Goal: Task Accomplishment & Management: Complete application form

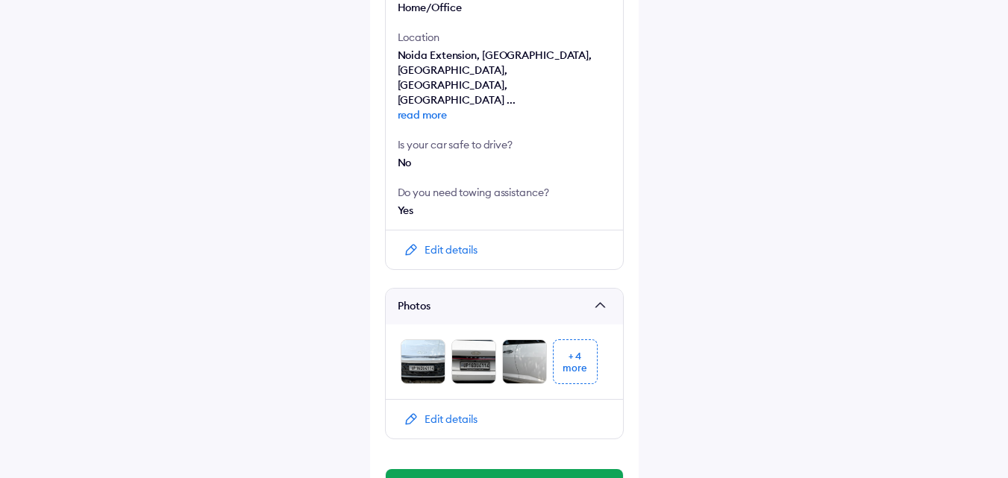
scroll to position [797, 0]
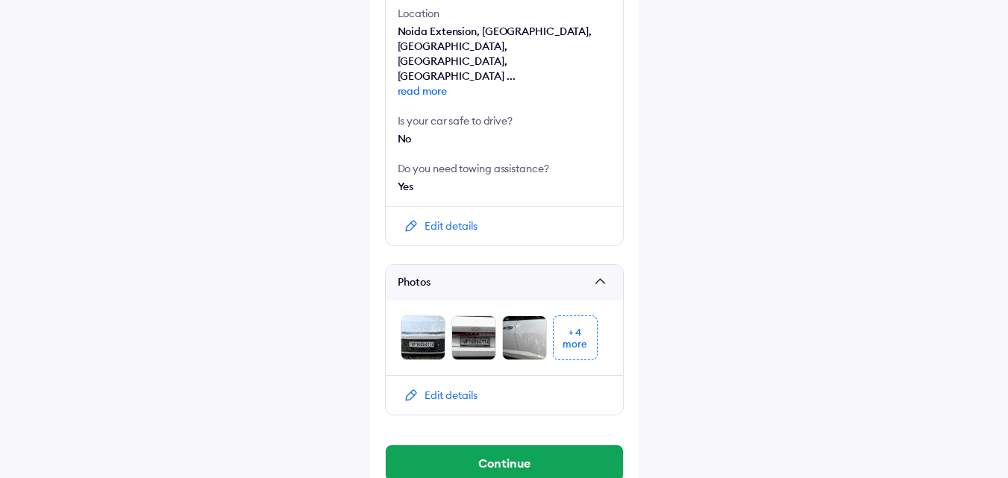
click at [581, 338] on div "more" at bounding box center [574, 344] width 25 height 12
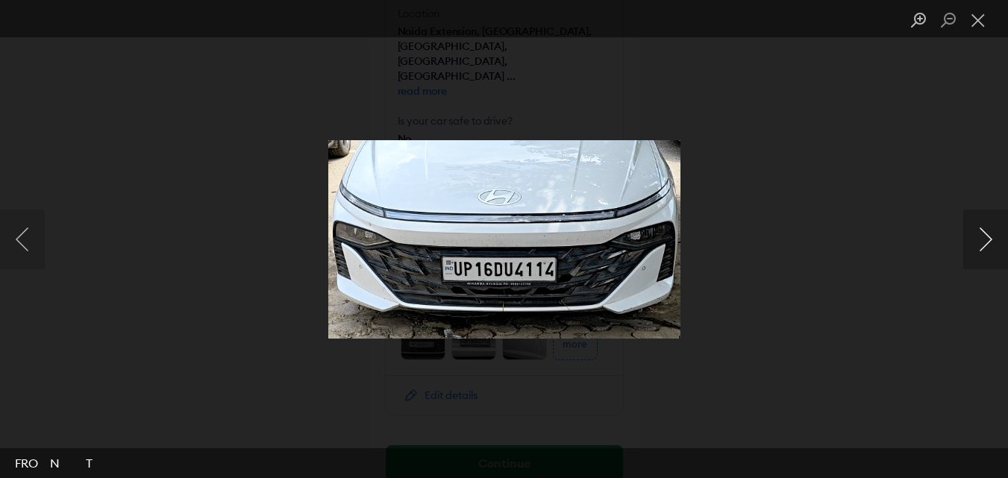
click at [991, 241] on button "Next image" at bounding box center [985, 240] width 45 height 60
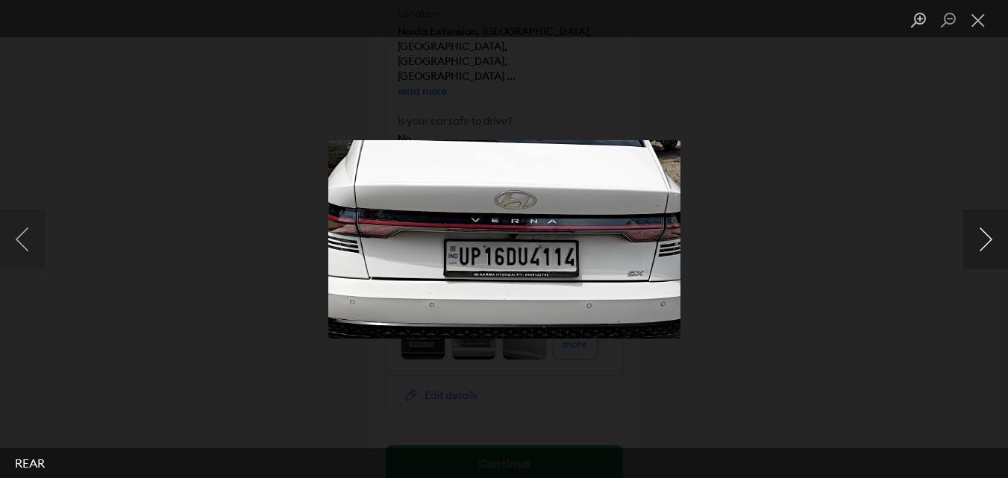
click at [991, 241] on button "Next image" at bounding box center [985, 240] width 45 height 60
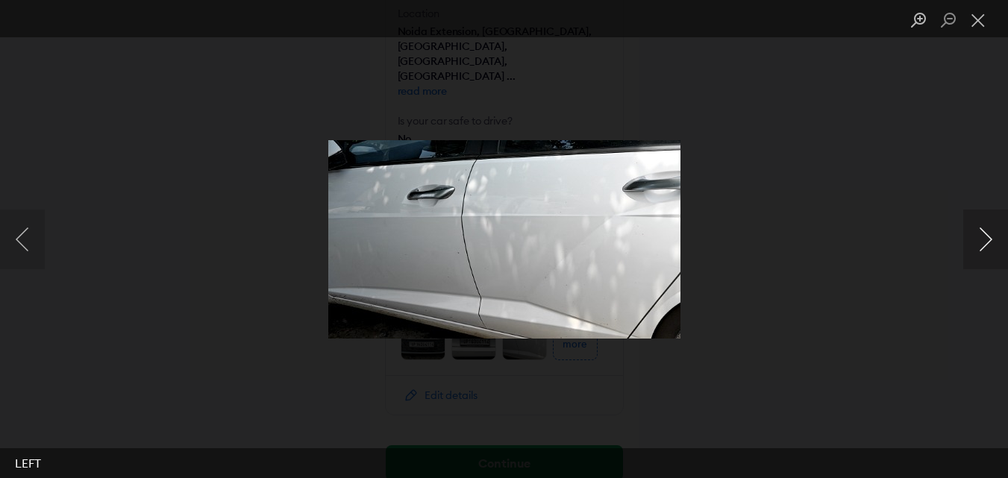
click at [991, 241] on button "Next image" at bounding box center [985, 240] width 45 height 60
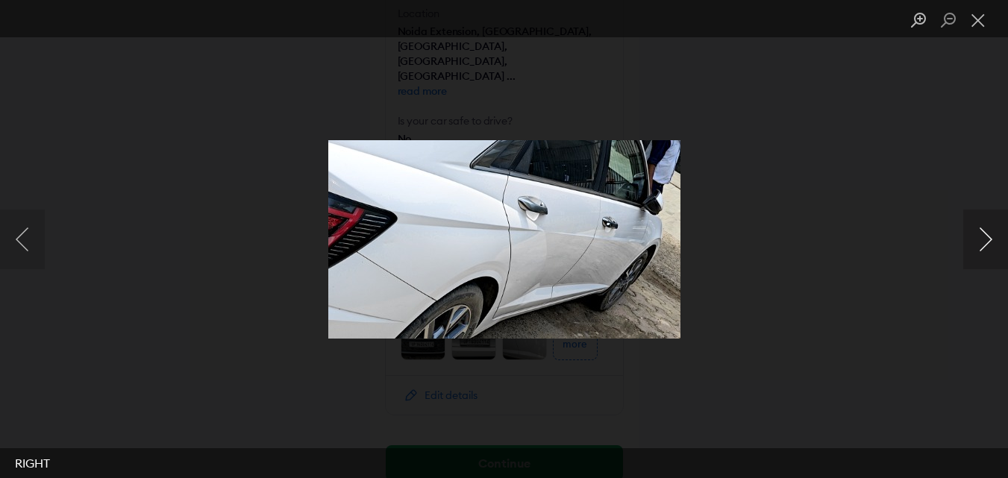
click at [991, 241] on button "Next image" at bounding box center [985, 240] width 45 height 60
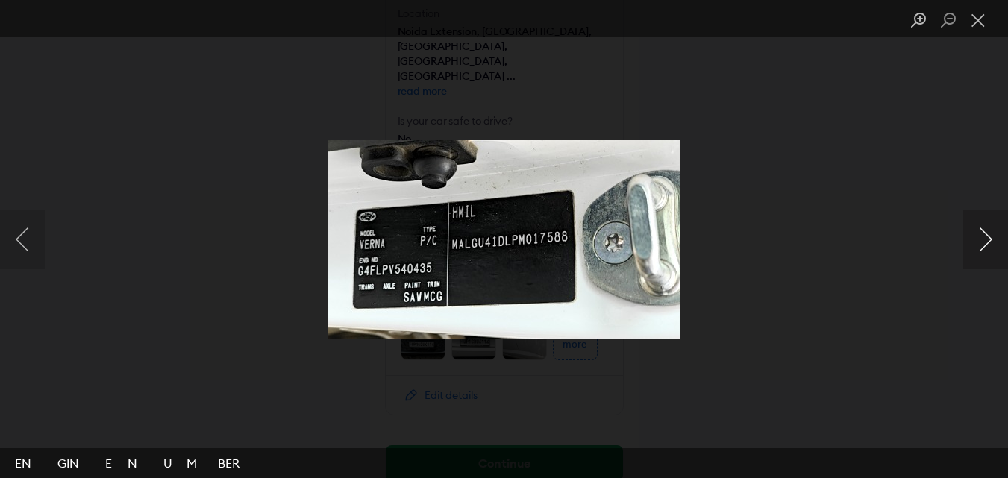
click at [991, 241] on button "Next image" at bounding box center [985, 240] width 45 height 60
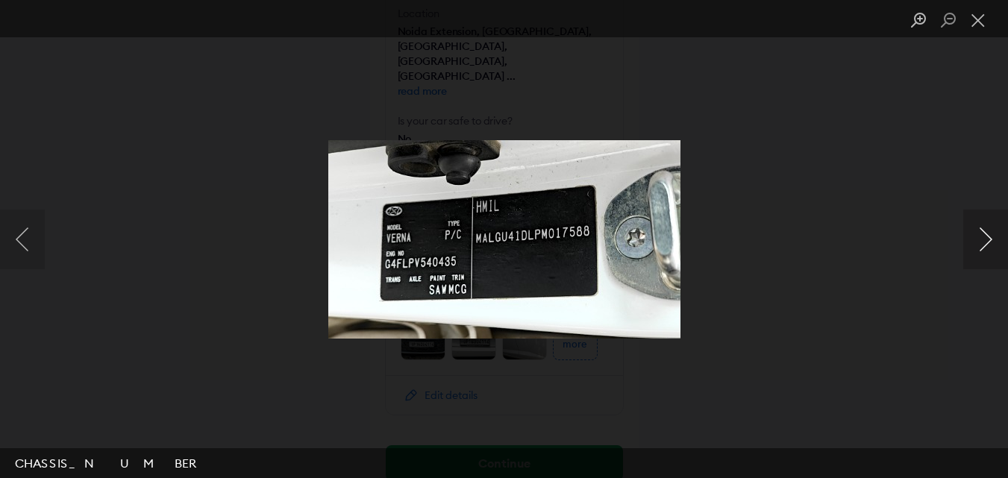
click at [991, 241] on button "Next image" at bounding box center [985, 240] width 45 height 60
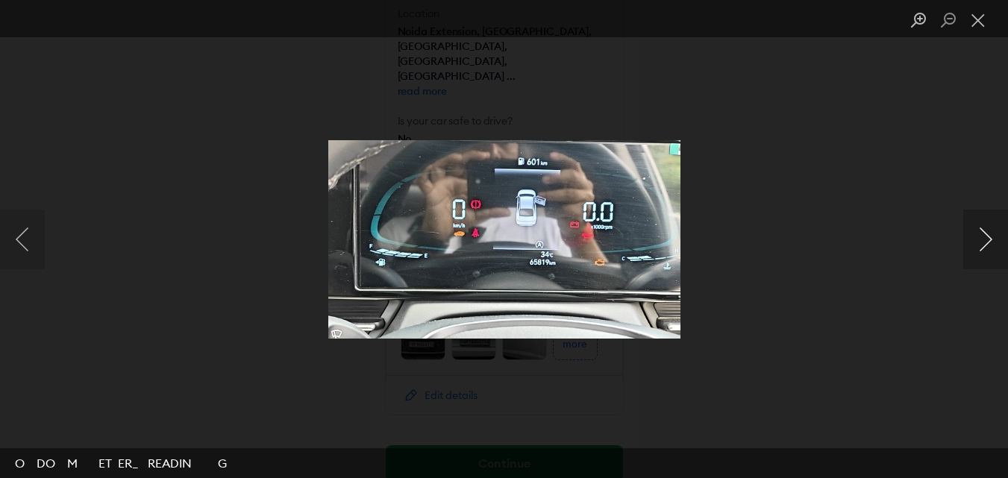
click at [991, 241] on button "Next image" at bounding box center [985, 240] width 45 height 60
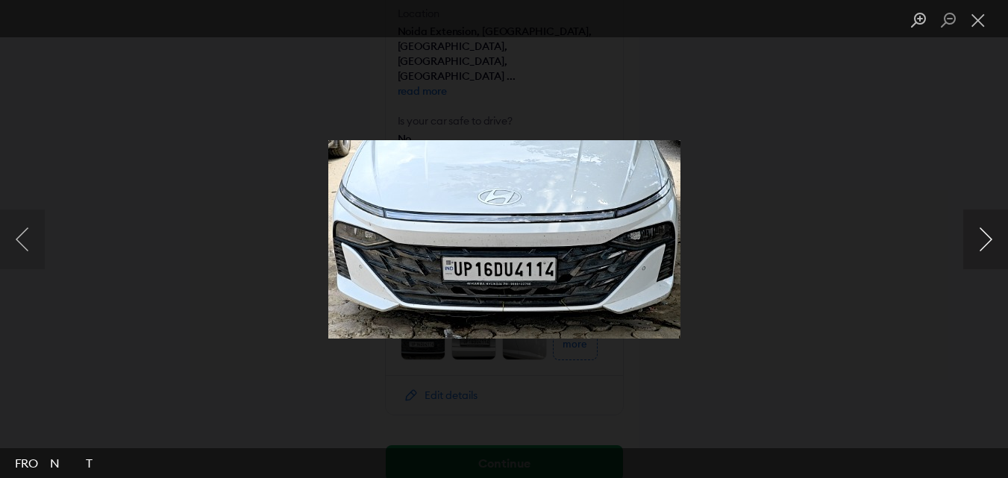
click at [991, 241] on button "Next image" at bounding box center [985, 240] width 45 height 60
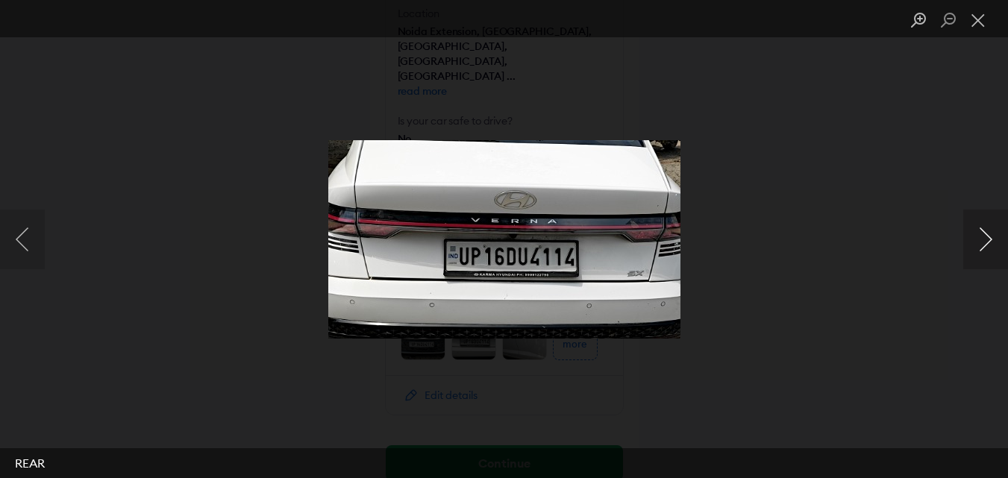
click at [991, 241] on button "Next image" at bounding box center [985, 240] width 45 height 60
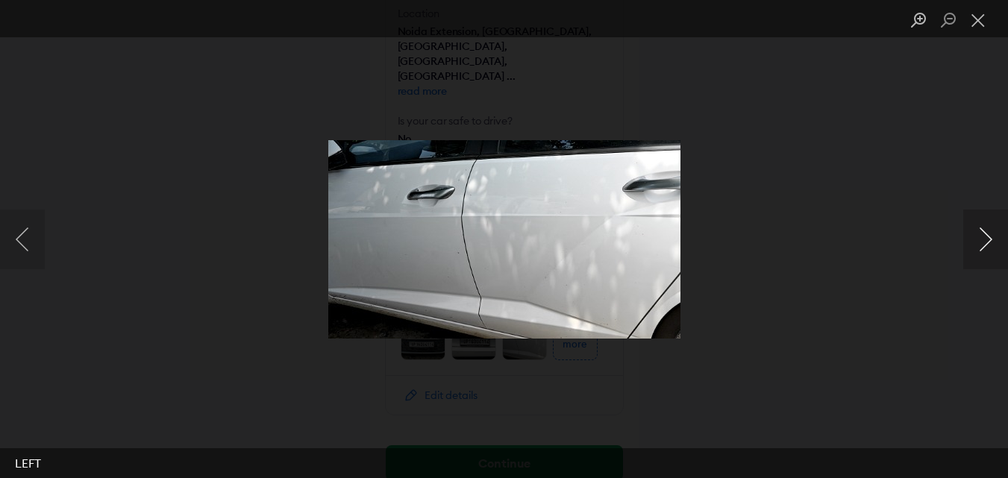
click at [991, 241] on button "Next image" at bounding box center [985, 240] width 45 height 60
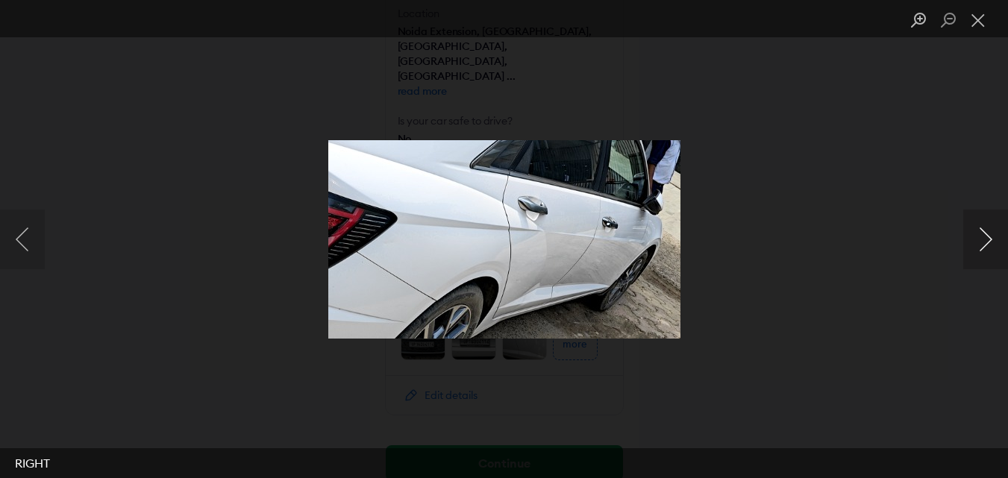
click at [991, 241] on button "Next image" at bounding box center [985, 240] width 45 height 60
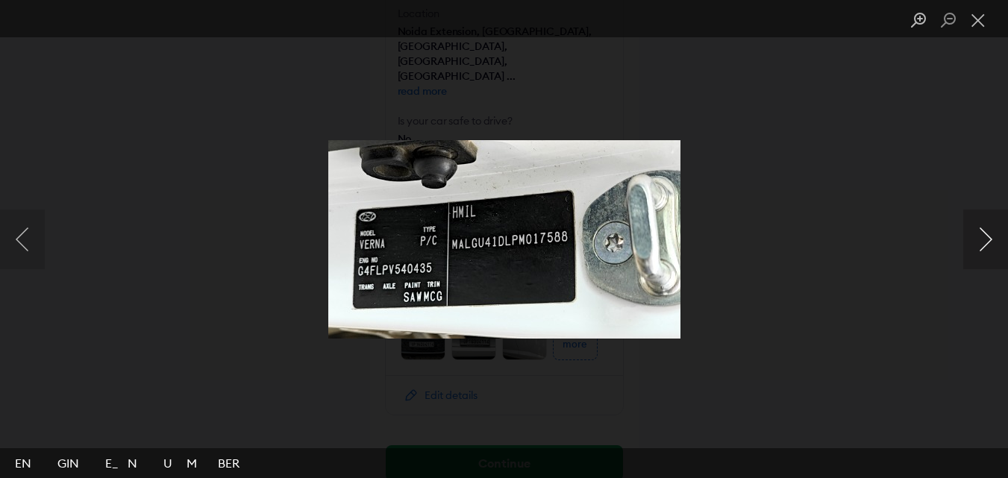
click at [991, 241] on button "Next image" at bounding box center [985, 240] width 45 height 60
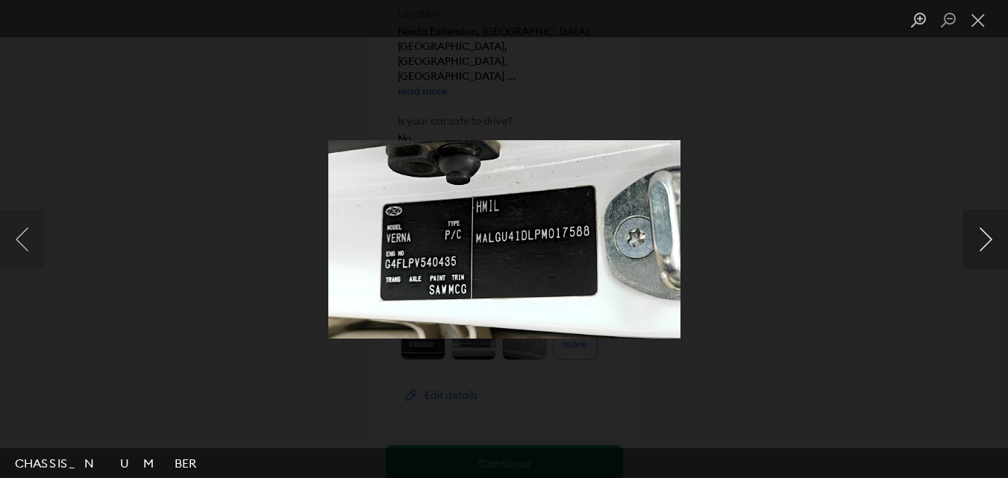
click at [991, 241] on button "Next image" at bounding box center [985, 240] width 45 height 60
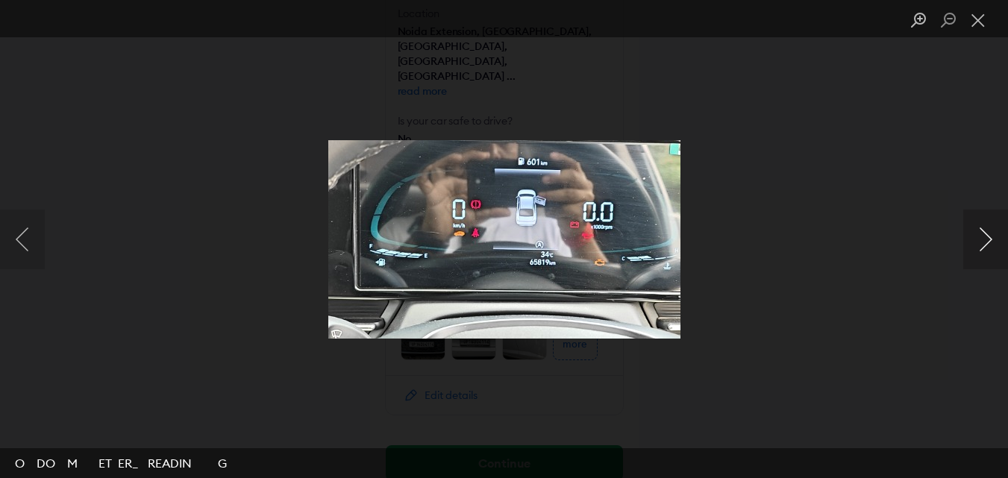
click at [991, 241] on button "Next image" at bounding box center [985, 240] width 45 height 60
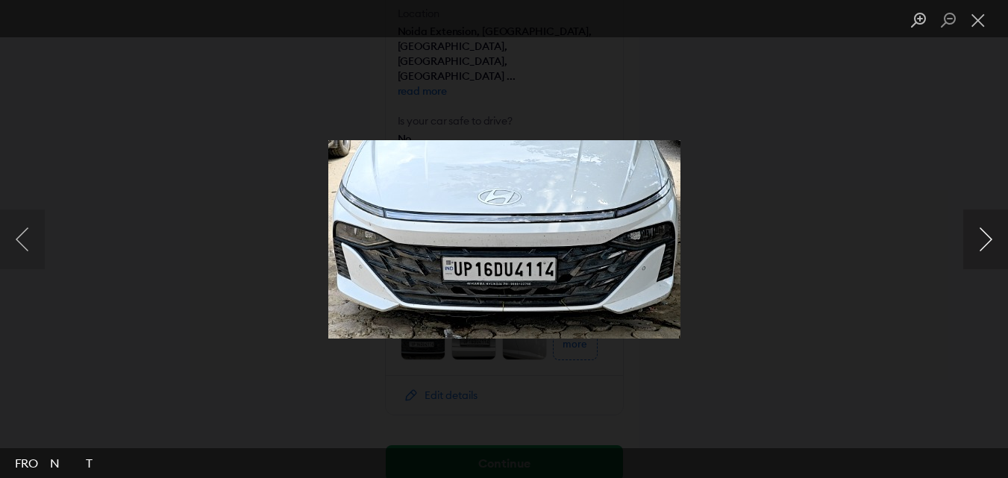
click at [991, 241] on button "Next image" at bounding box center [985, 240] width 45 height 60
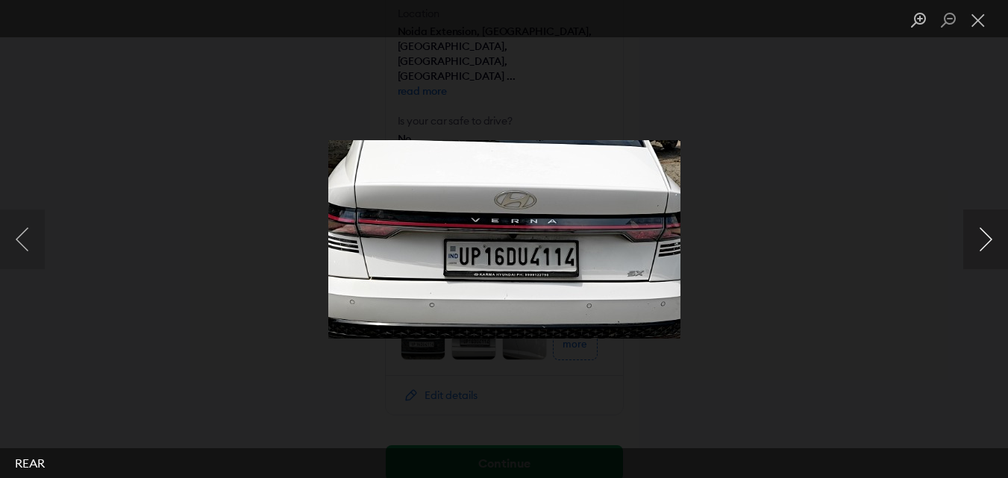
click at [991, 241] on button "Next image" at bounding box center [985, 240] width 45 height 60
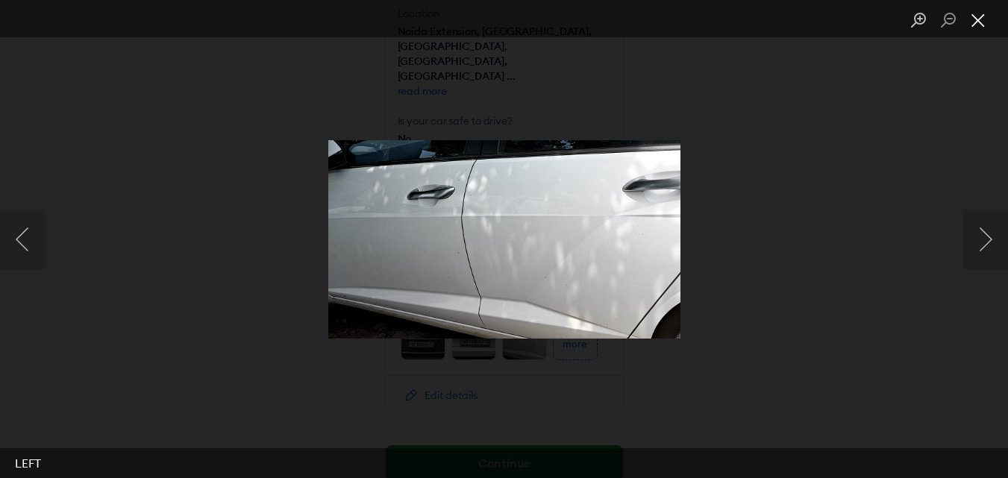
click at [982, 26] on button "Close lightbox" at bounding box center [978, 20] width 30 height 26
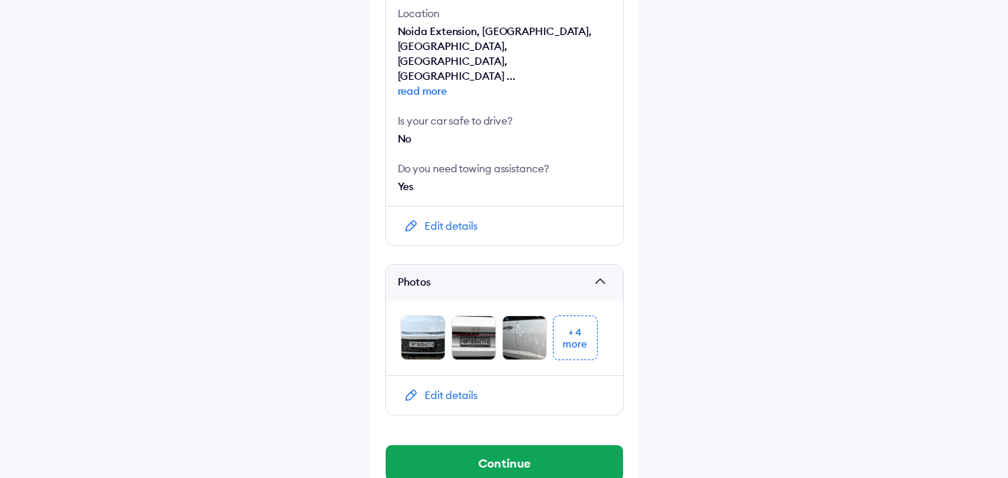
click at [446, 388] on div "Edit details" at bounding box center [450, 395] width 53 height 15
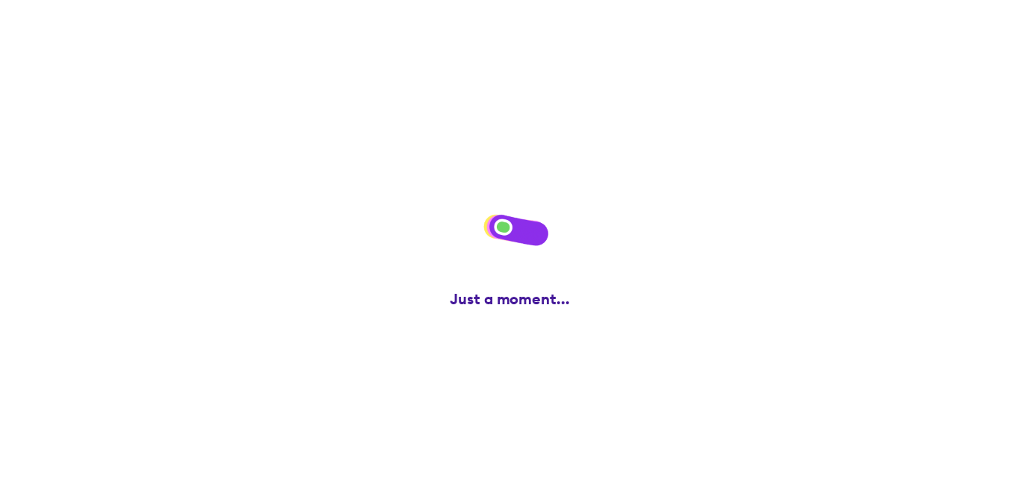
scroll to position [0, 0]
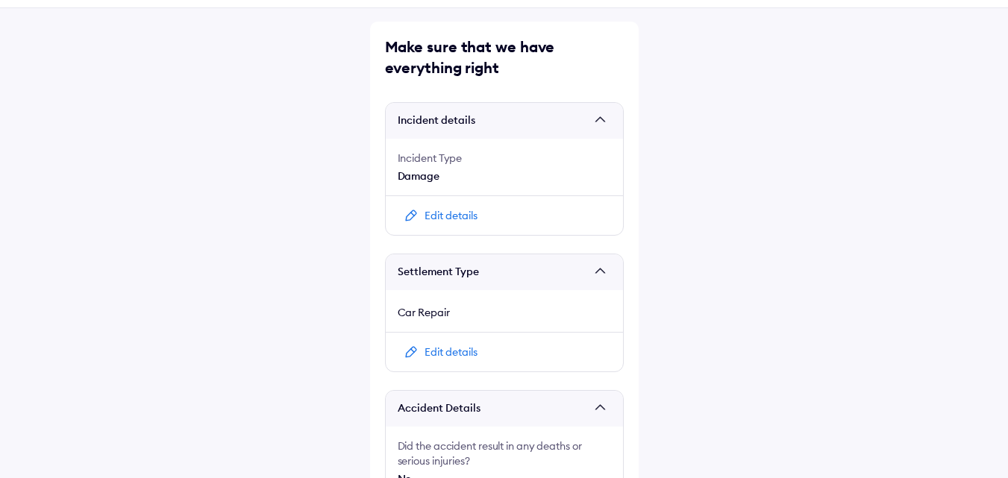
scroll to position [75, 0]
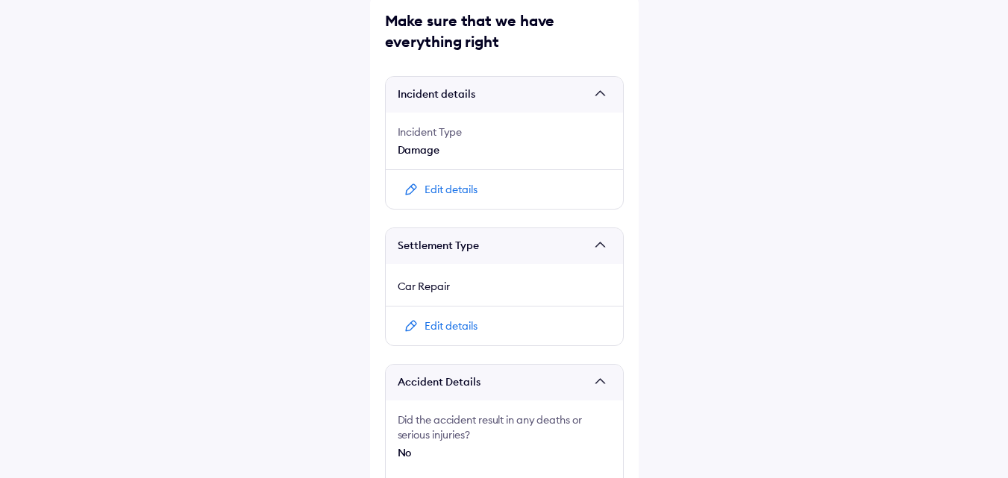
click at [461, 327] on div "Edit details" at bounding box center [450, 326] width 53 height 15
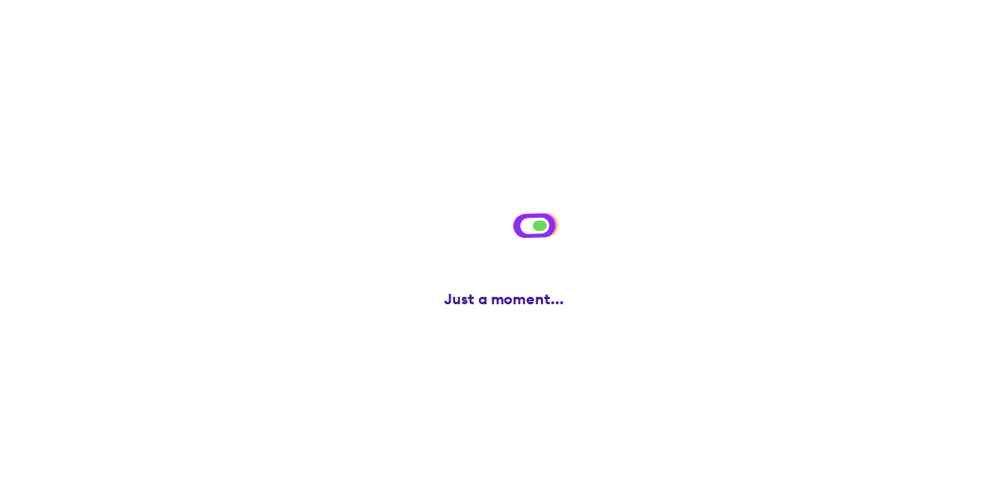
scroll to position [0, 0]
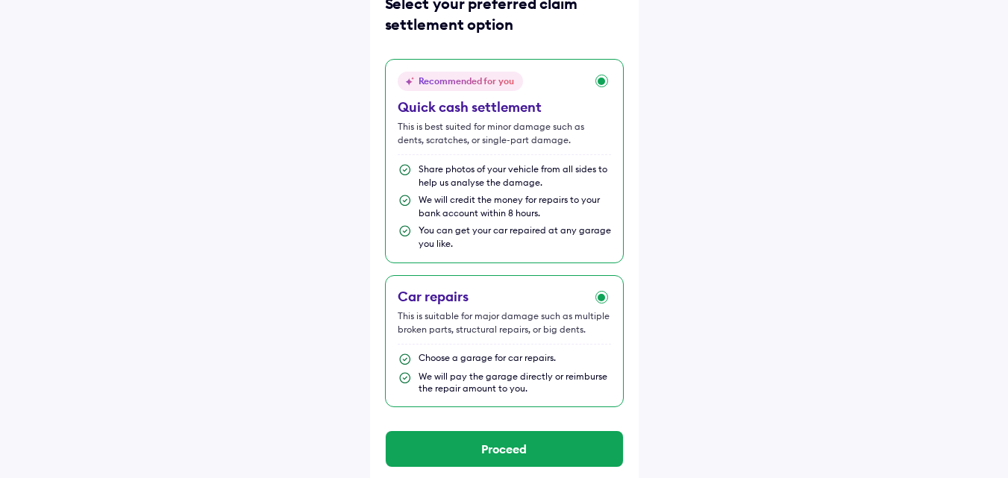
scroll to position [107, 0]
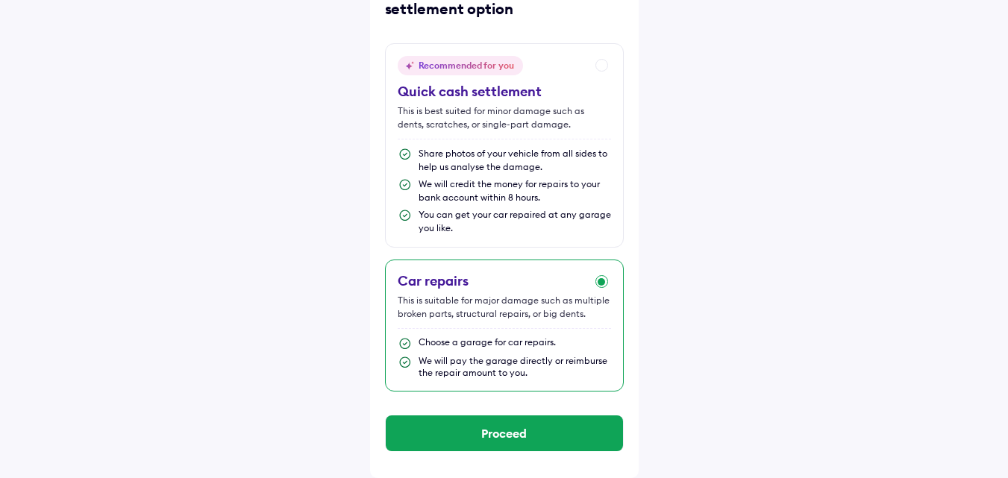
click at [501, 275] on div "Car repairs" at bounding box center [504, 281] width 213 height 18
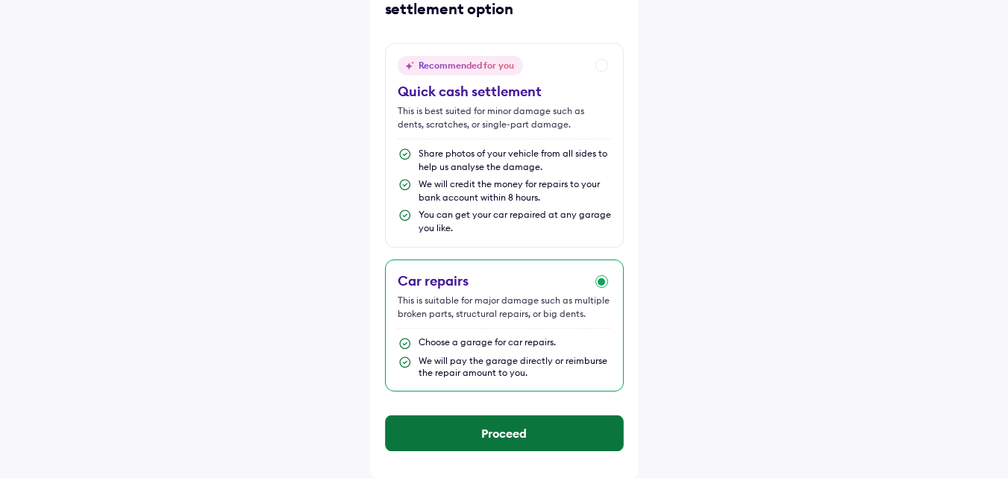
click at [510, 442] on button "Proceed" at bounding box center [504, 433] width 237 height 36
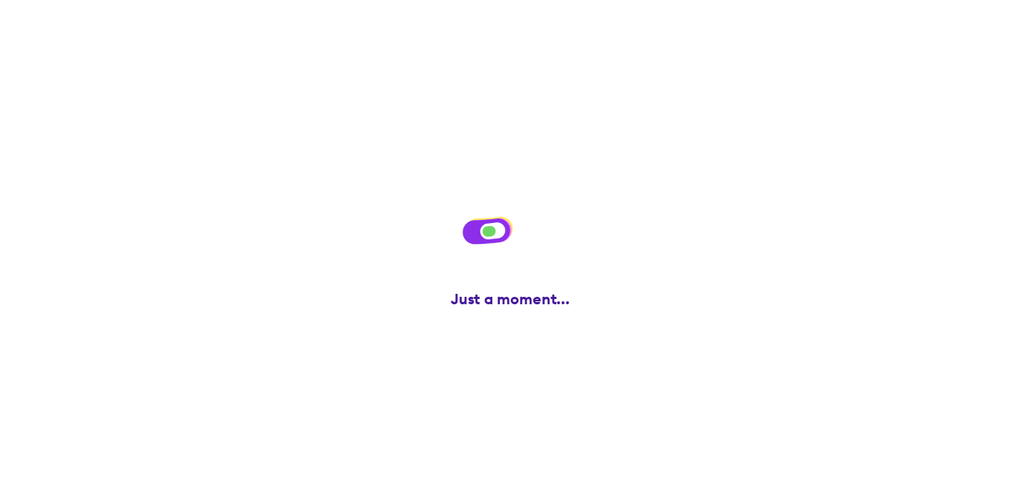
scroll to position [0, 0]
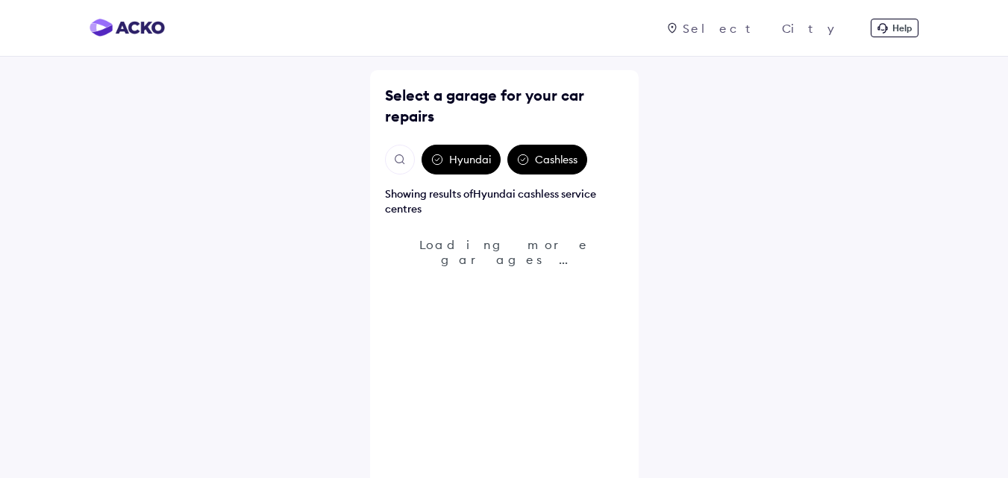
click at [812, 23] on div at bounding box center [767, 28] width 175 height 15
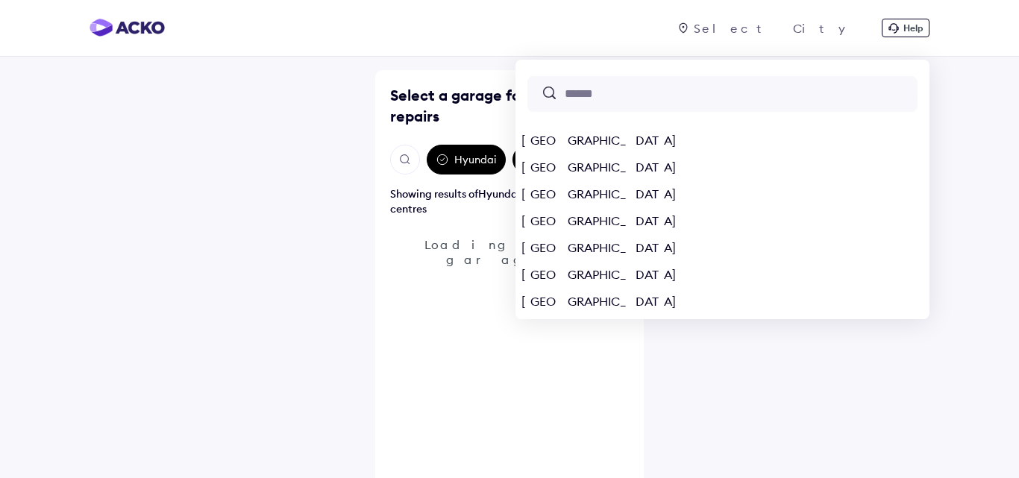
click at [788, 105] on div at bounding box center [722, 94] width 390 height 36
click at [790, 92] on input "text" at bounding box center [738, 94] width 358 height 16
click at [762, 146] on div "[GEOGRAPHIC_DATA]" at bounding box center [722, 140] width 414 height 27
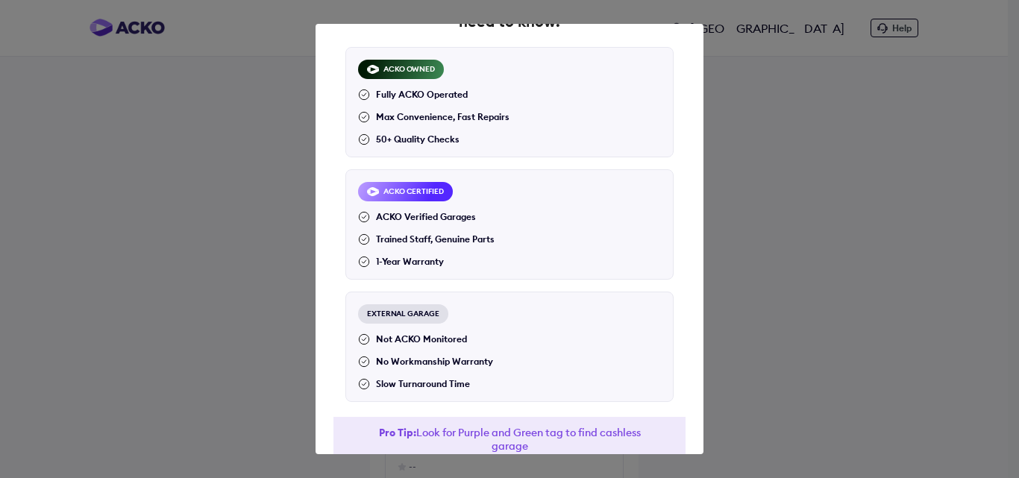
scroll to position [155, 0]
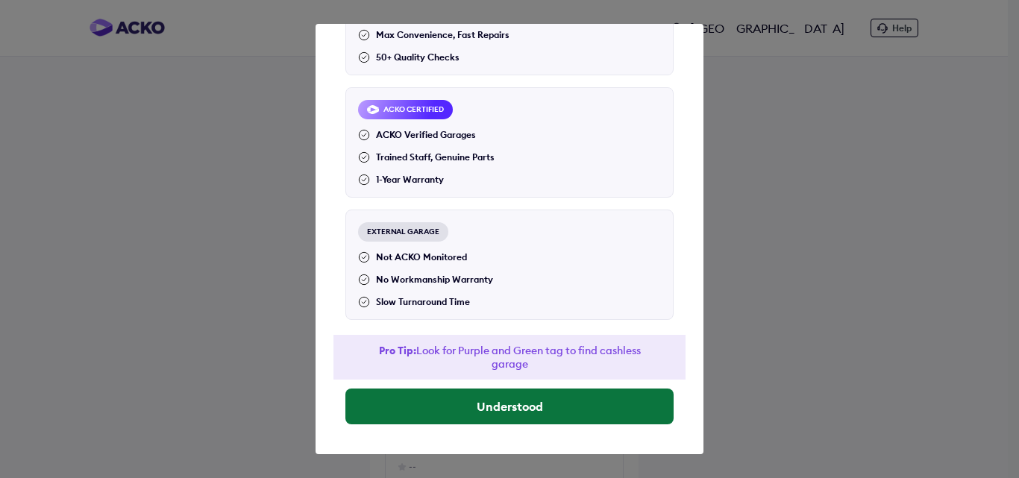
click at [519, 411] on button "Understood" at bounding box center [509, 407] width 328 height 36
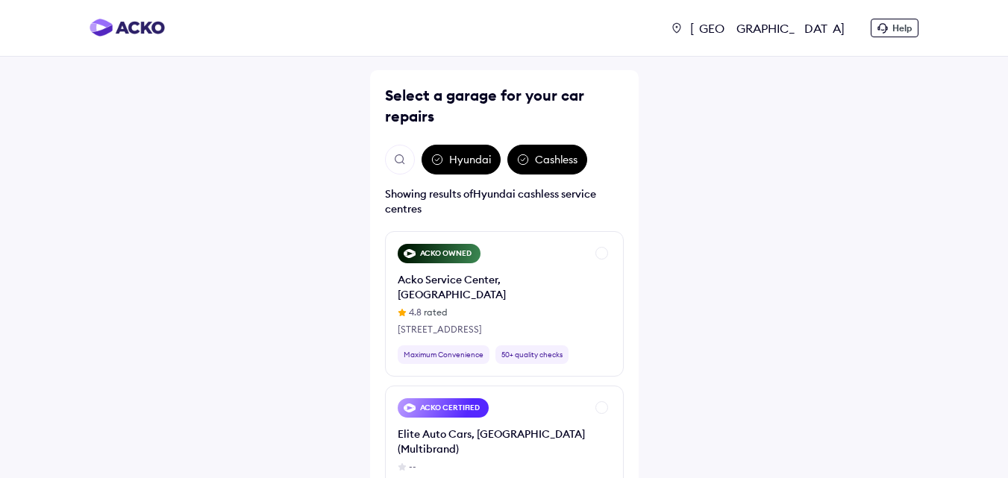
click at [838, 32] on div "[GEOGRAPHIC_DATA]" at bounding box center [769, 28] width 170 height 15
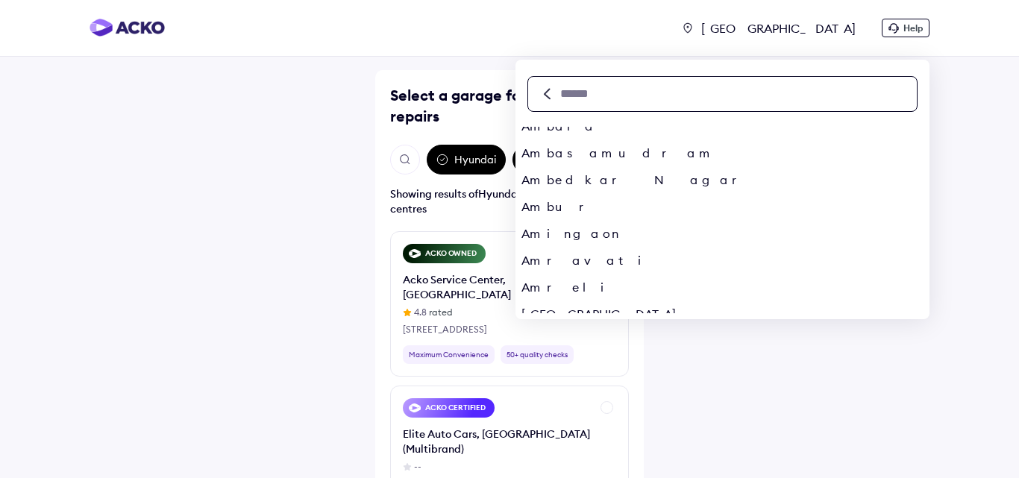
scroll to position [895, 0]
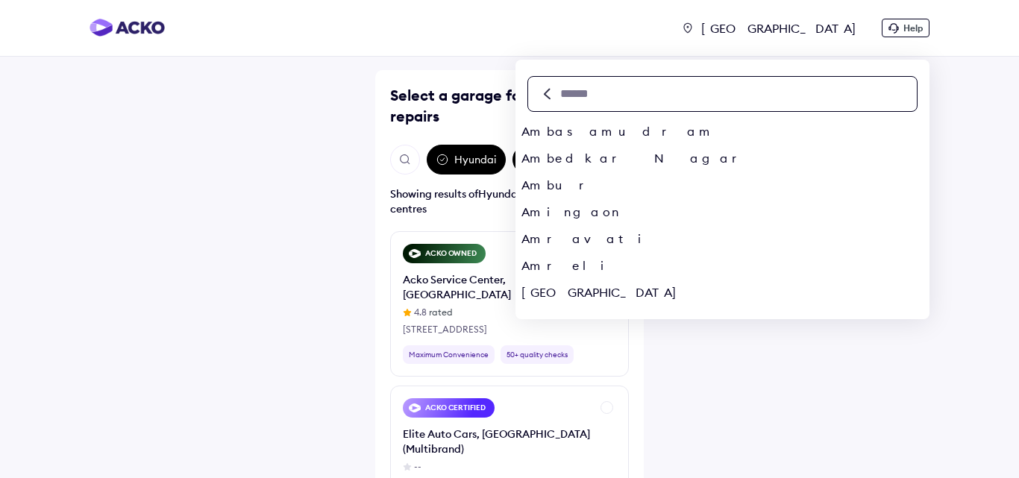
click at [793, 97] on input "text" at bounding box center [738, 94] width 358 height 16
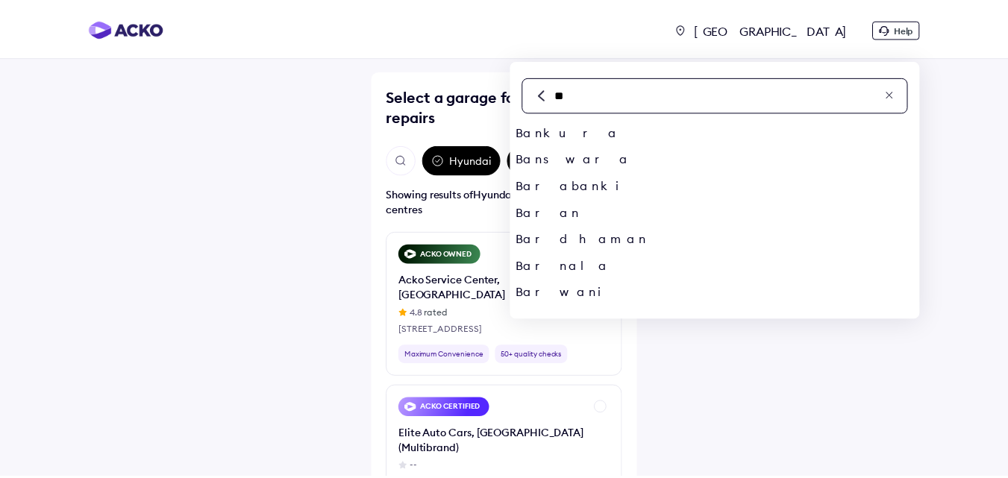
scroll to position [0, 0]
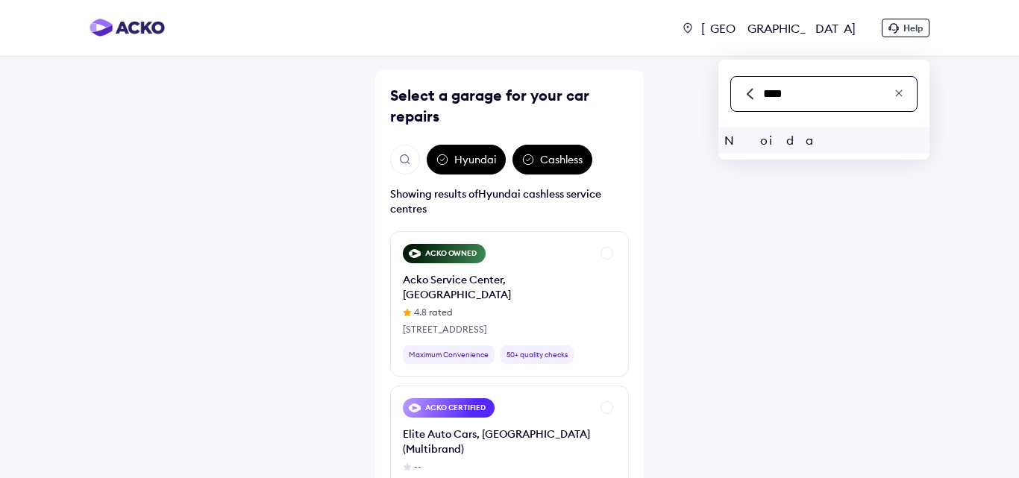
type input "****"
click at [763, 137] on div "Noida" at bounding box center [823, 140] width 211 height 27
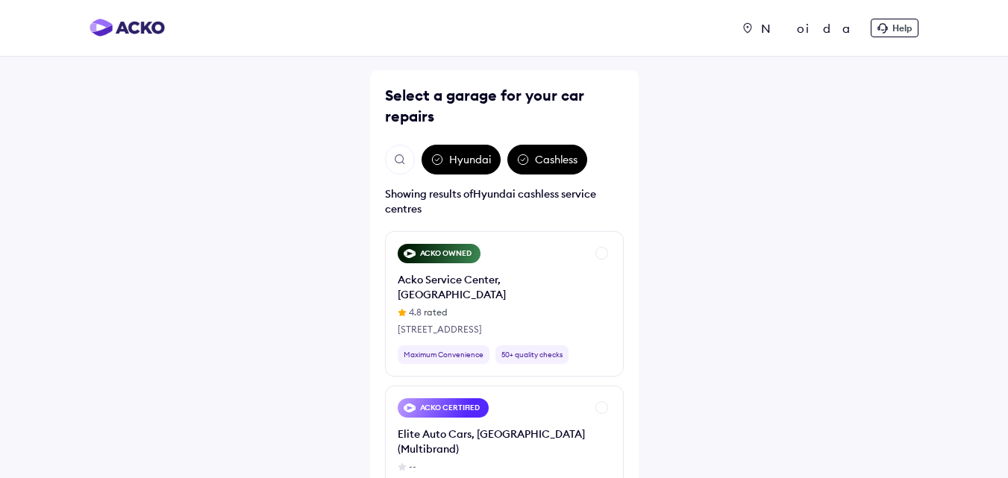
click at [395, 154] on img "Open search" at bounding box center [399, 159] width 13 height 13
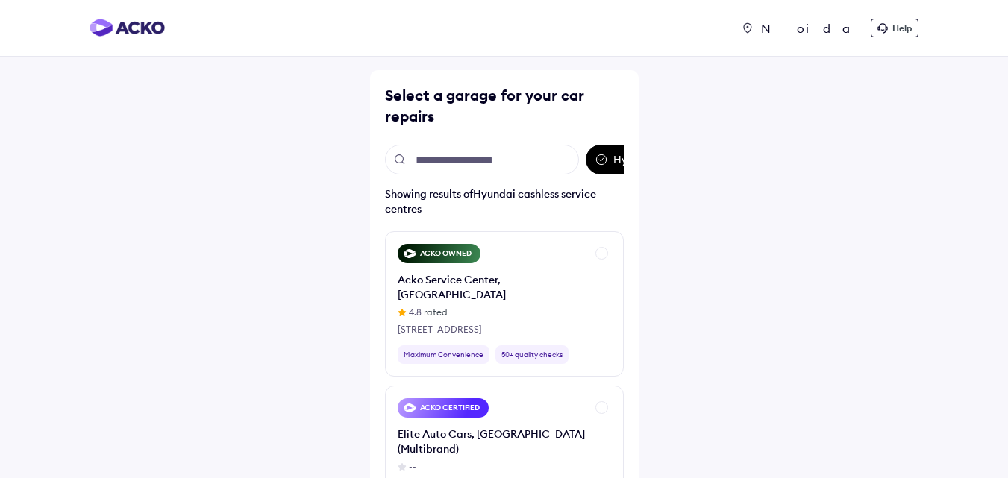
click at [449, 160] on input "text" at bounding box center [482, 160] width 194 height 30
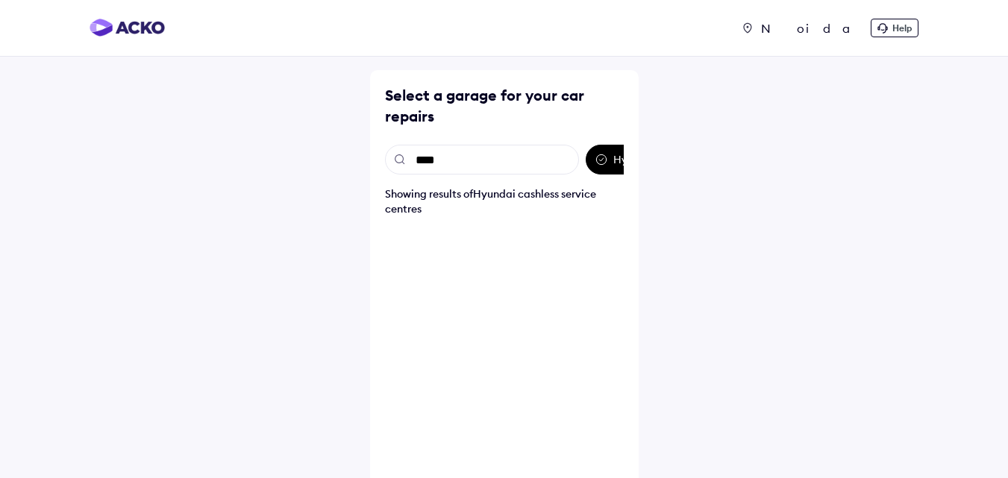
type input "*****"
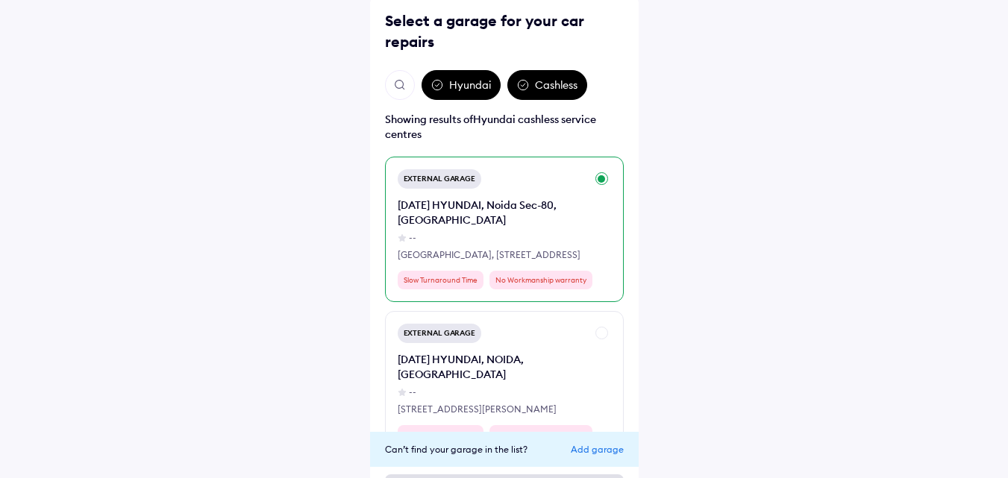
click at [499, 233] on div "--" at bounding box center [492, 237] width 188 height 13
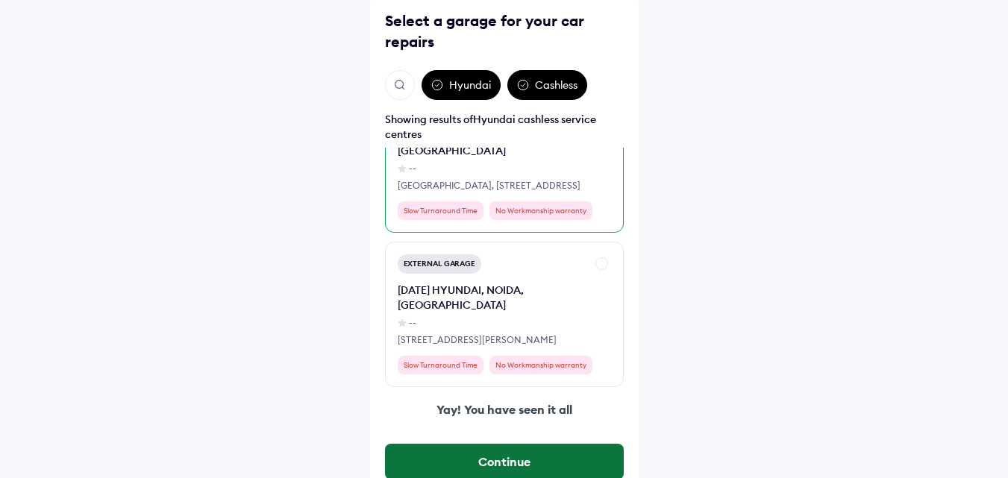
click at [487, 458] on button "Continue" at bounding box center [504, 462] width 239 height 36
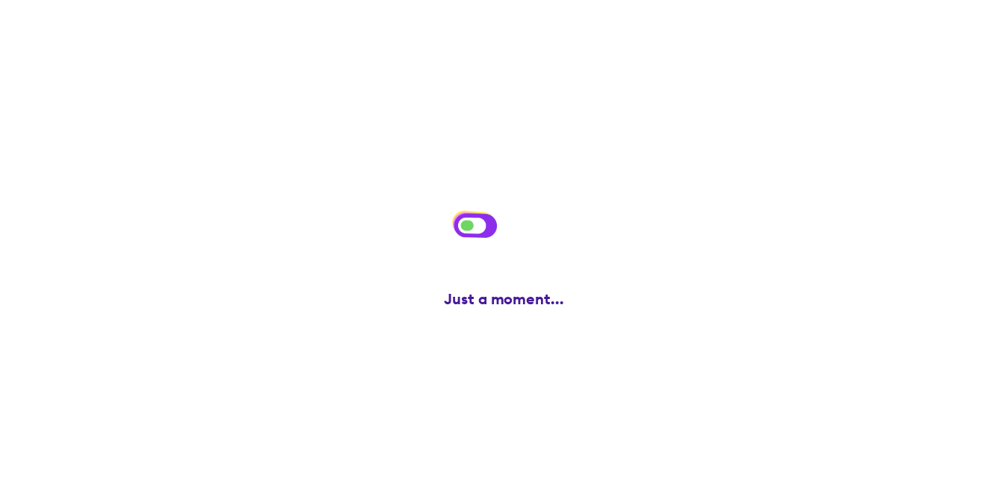
scroll to position [0, 0]
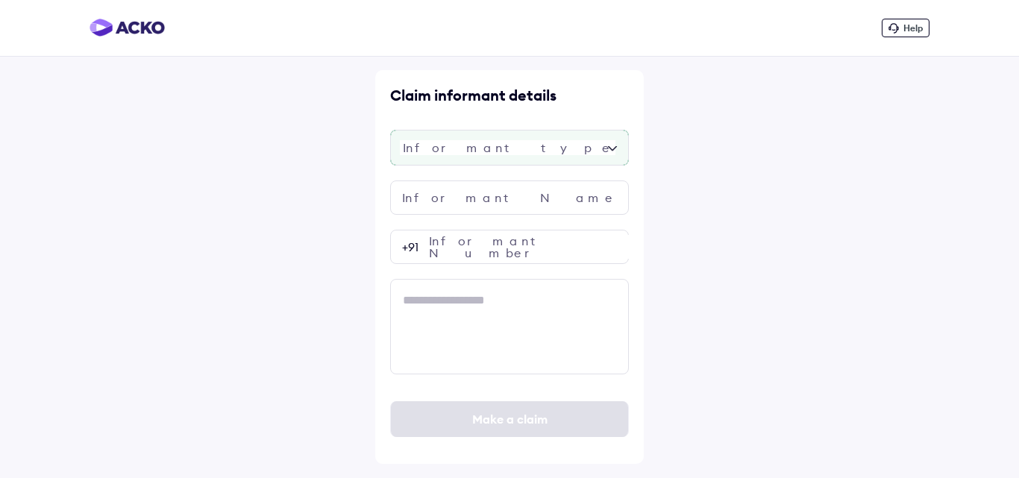
click at [472, 137] on div at bounding box center [509, 148] width 239 height 36
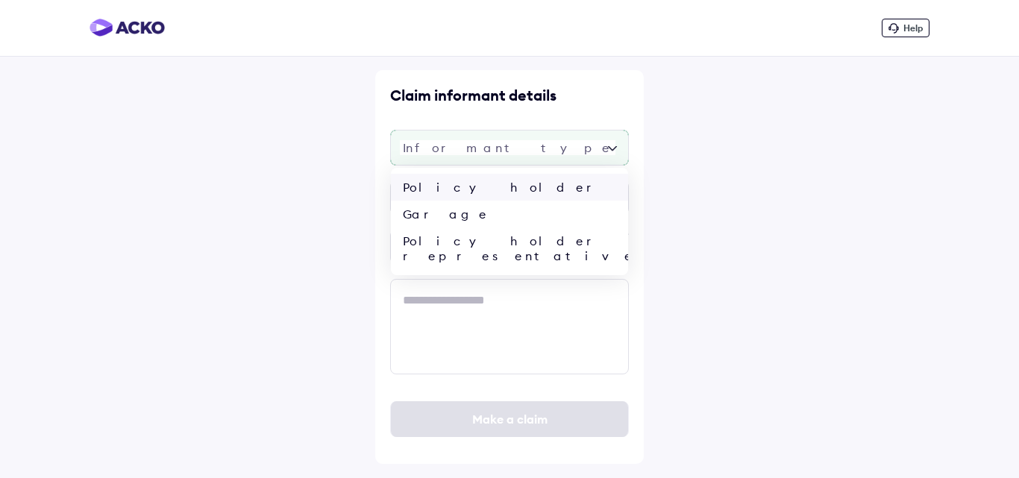
click at [452, 187] on div "Policy holder" at bounding box center [509, 187] width 237 height 27
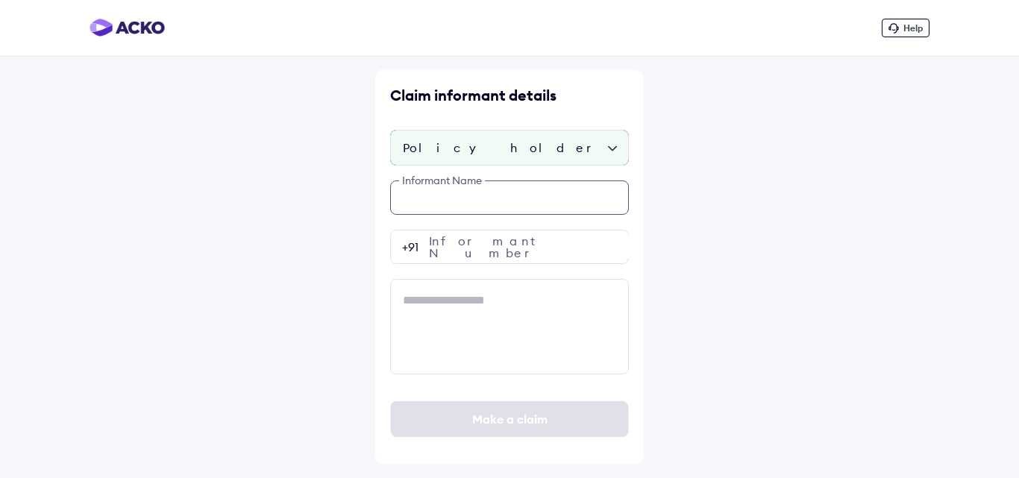
click at [447, 202] on input "text" at bounding box center [509, 198] width 239 height 34
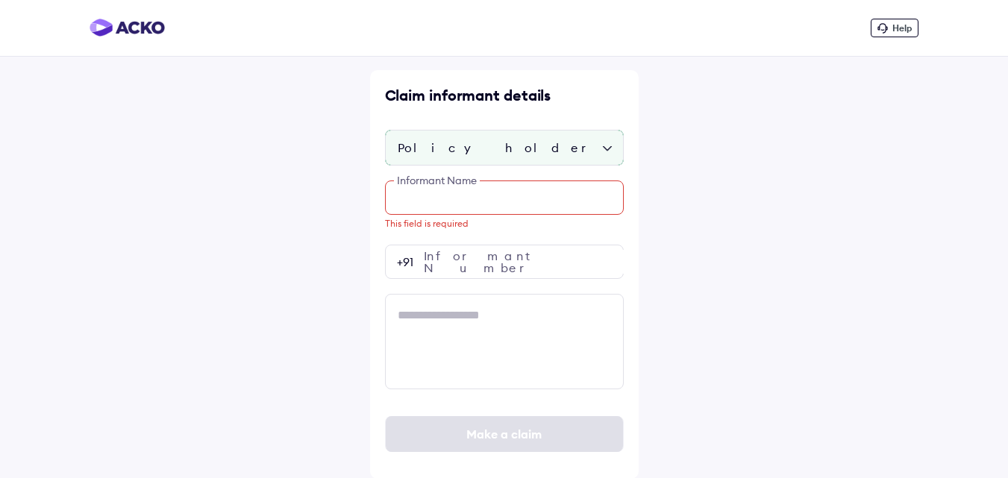
paste input "**********"
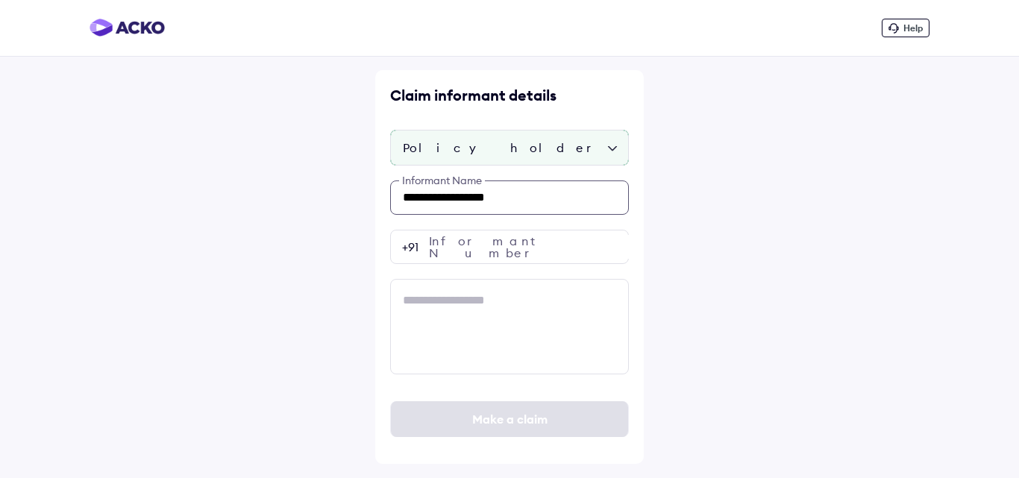
type input "**********"
click at [438, 254] on input "number" at bounding box center [509, 247] width 239 height 34
paste input "**********"
type input "**********"
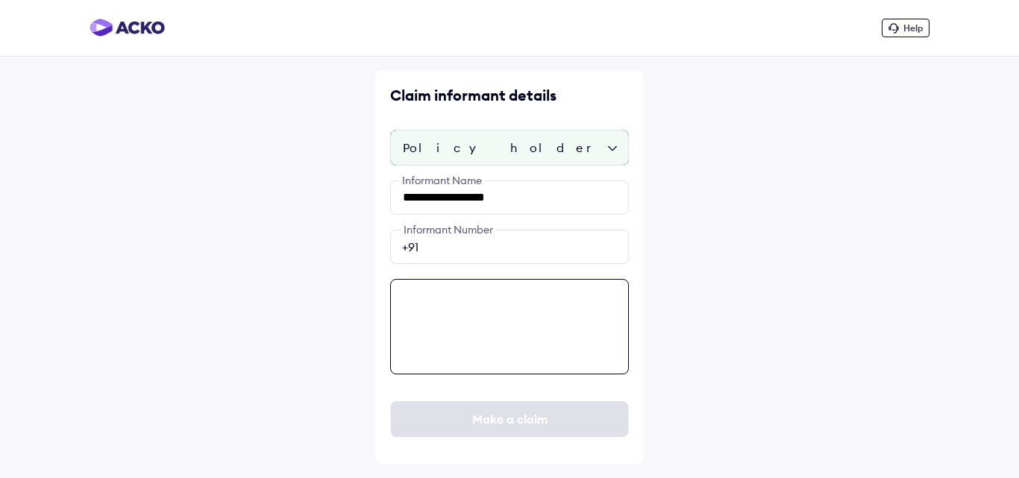
click at [474, 304] on textarea at bounding box center [509, 326] width 239 height 95
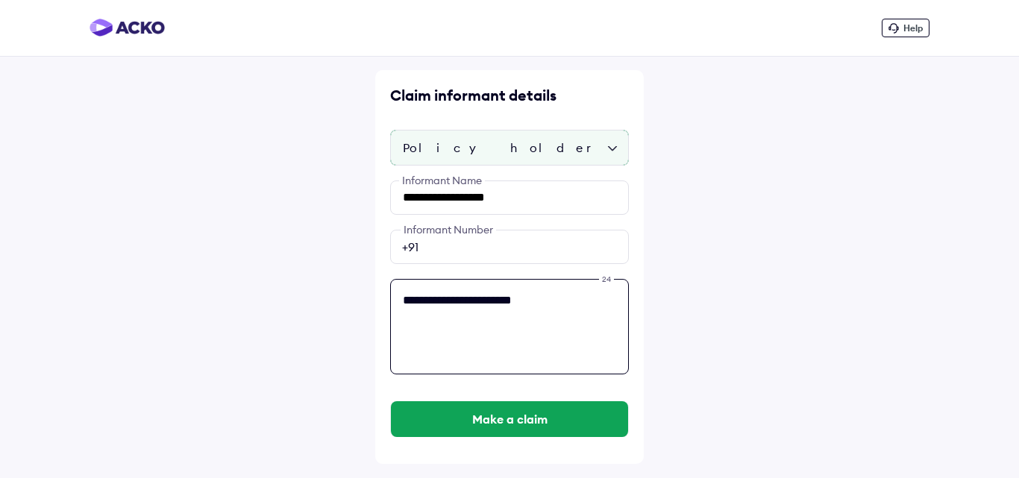
type textarea "**********"
click at [391, 401] on button "Make a claim" at bounding box center [509, 419] width 237 height 36
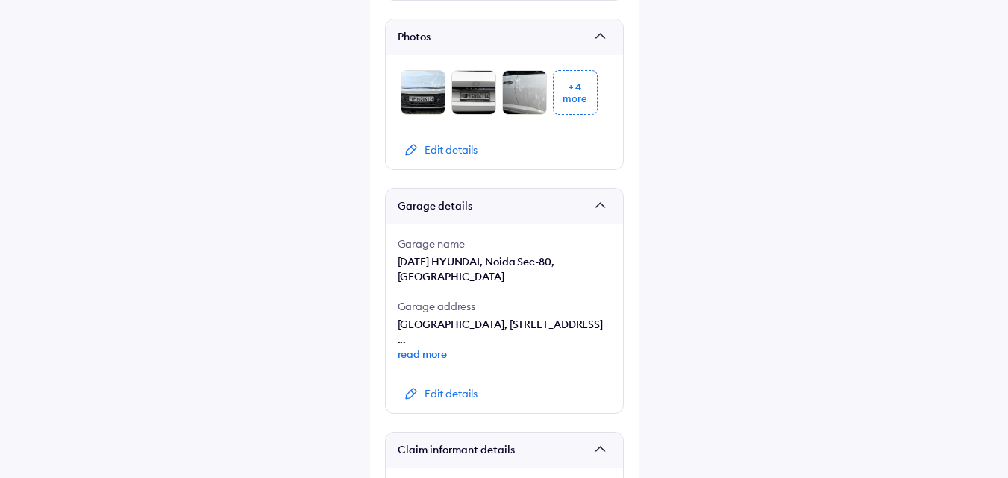
scroll to position [1044, 0]
click at [436, 345] on span "read more" at bounding box center [504, 352] width 213 height 15
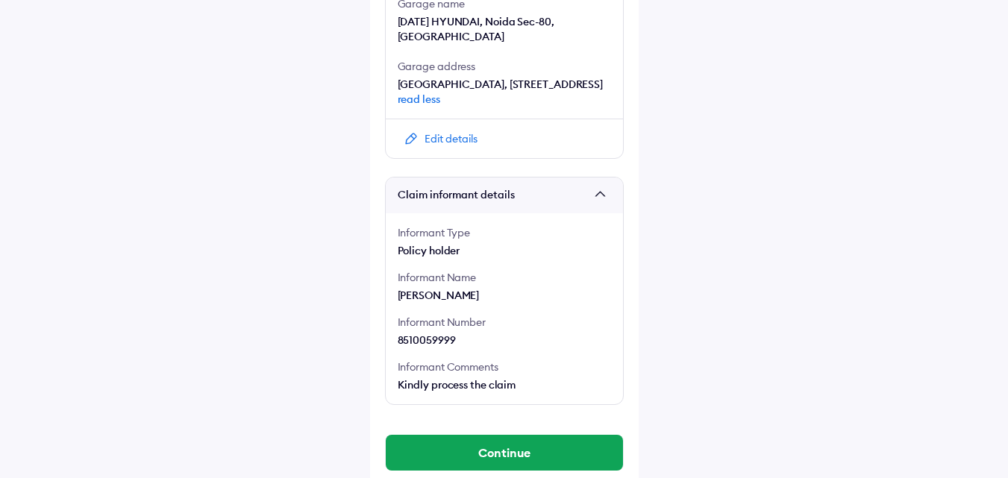
scroll to position [1287, 0]
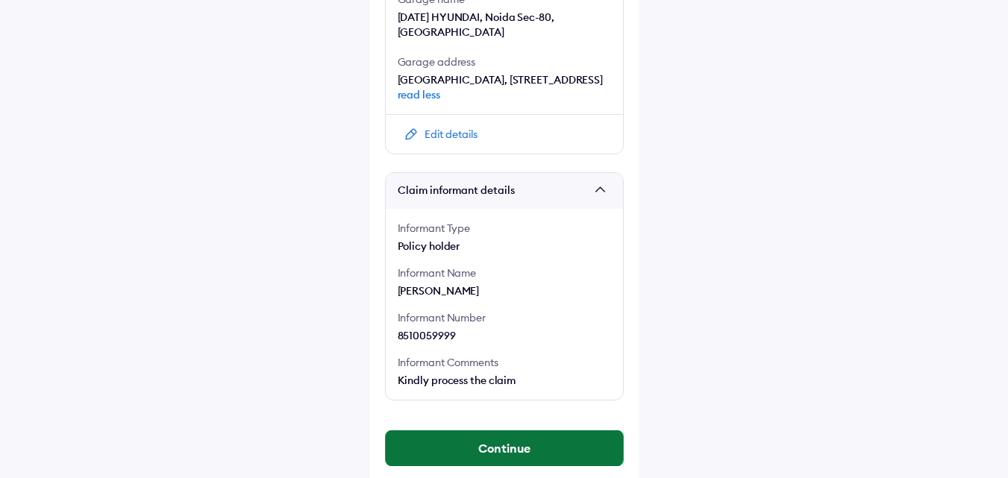
click at [480, 433] on button "Continue" at bounding box center [504, 448] width 237 height 36
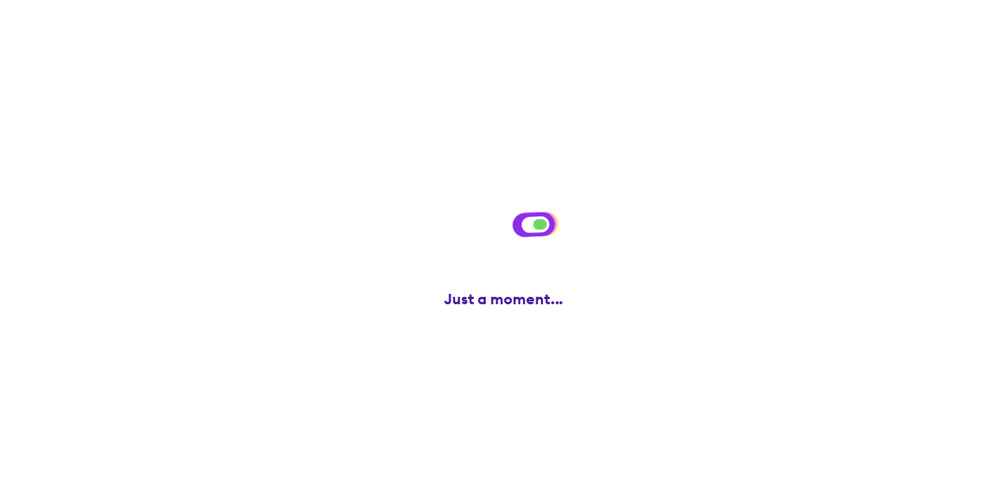
scroll to position [0, 0]
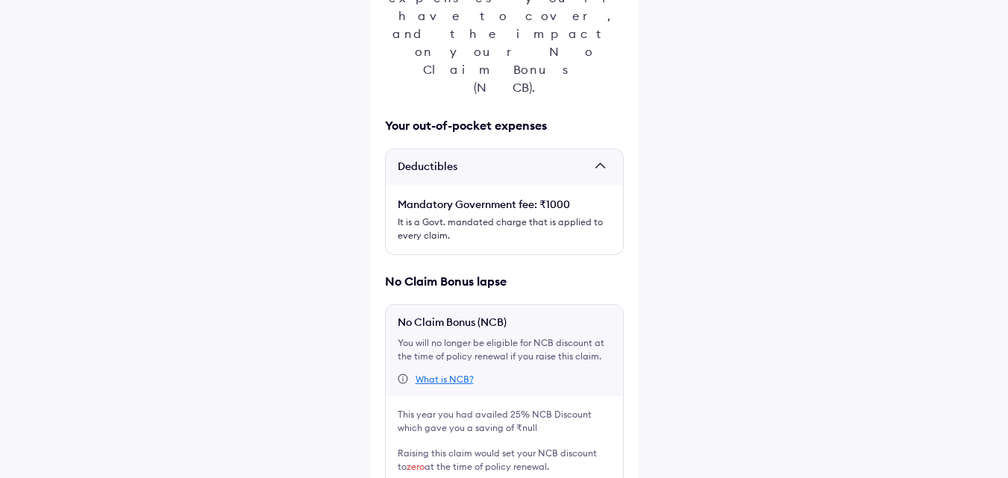
scroll to position [272, 0]
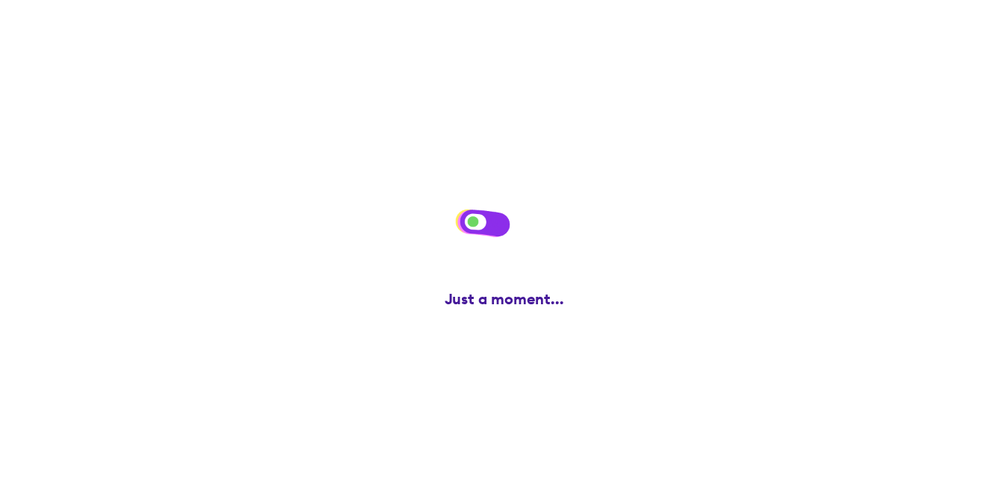
scroll to position [0, 0]
